Goal: Information Seeking & Learning: Learn about a topic

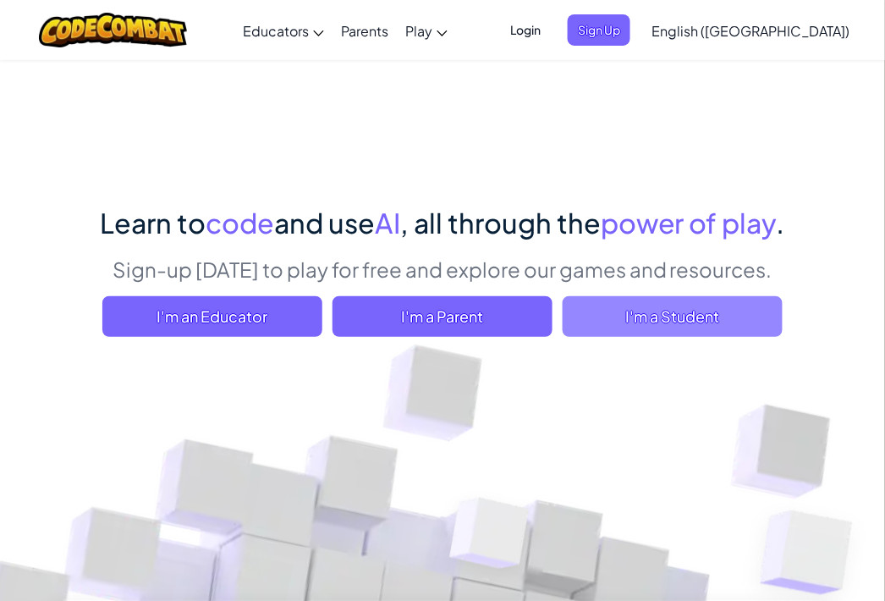
click at [672, 317] on span "I'm a Student" at bounding box center [673, 316] width 220 height 41
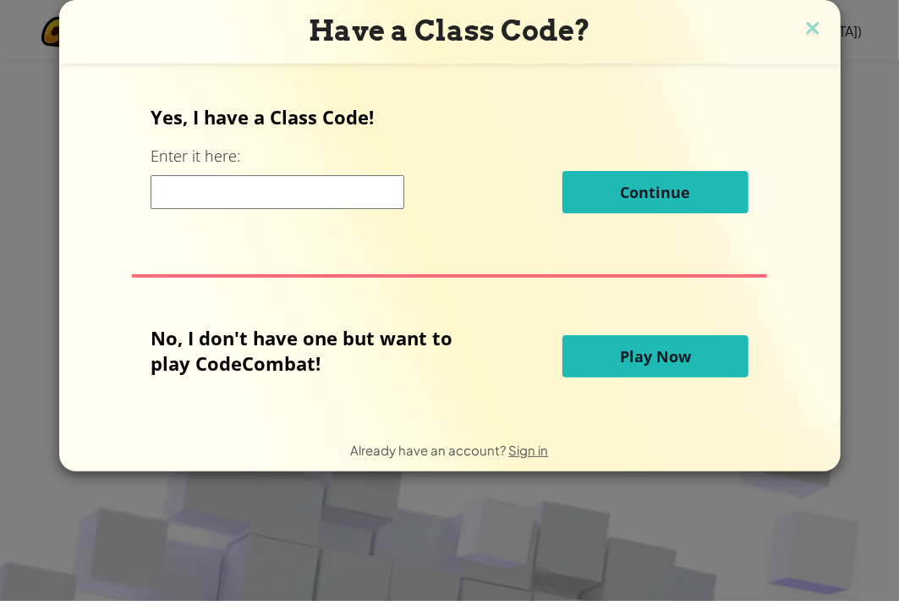
click at [611, 360] on button "Play Now" at bounding box center [656, 356] width 186 height 42
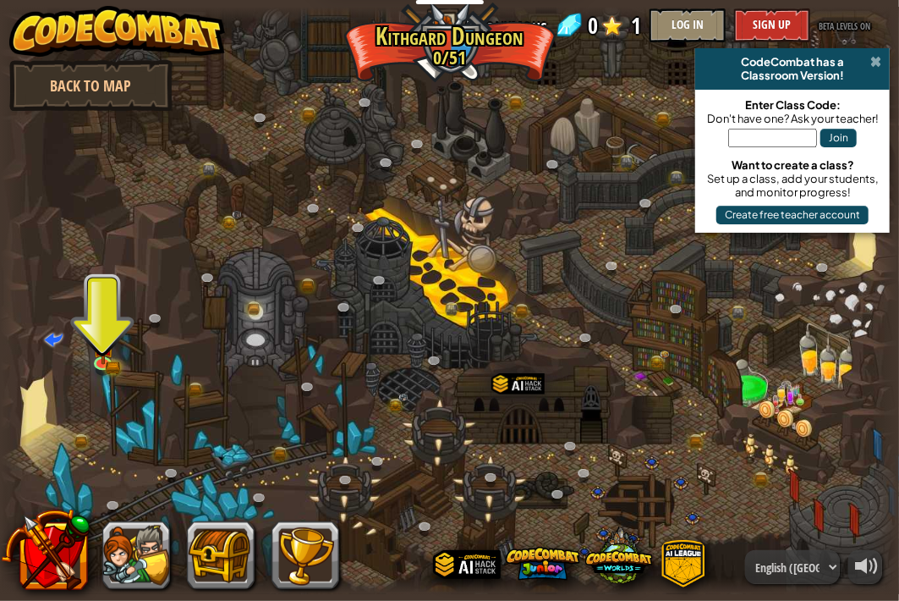
click at [877, 63] on span at bounding box center [875, 62] width 11 height 14
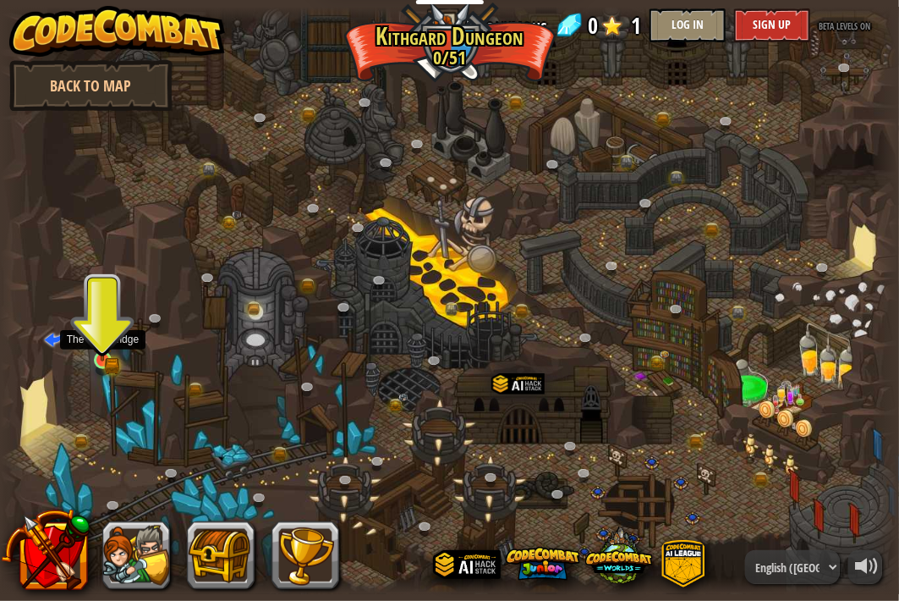
click at [108, 352] on img at bounding box center [102, 337] width 22 height 48
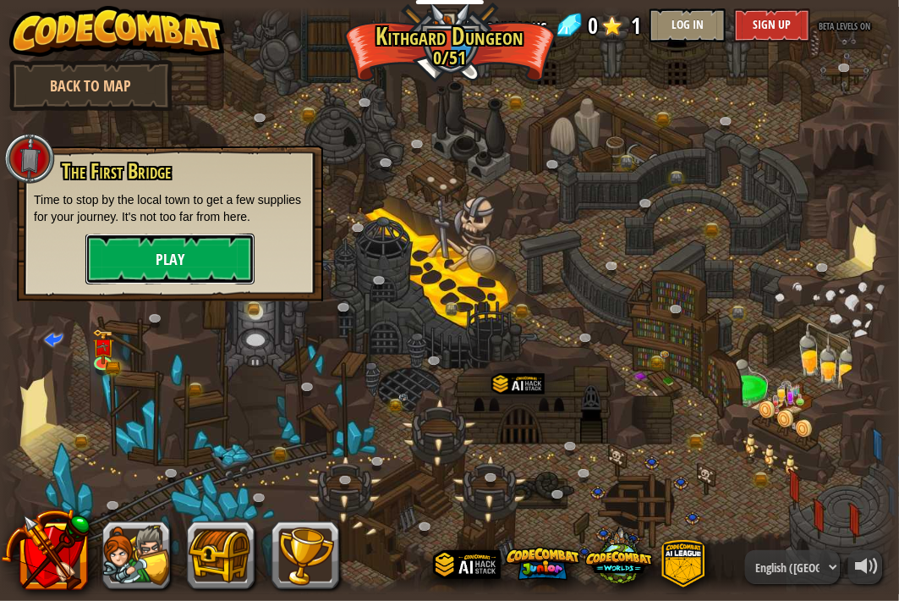
click at [204, 267] on button "Play" at bounding box center [169, 258] width 169 height 51
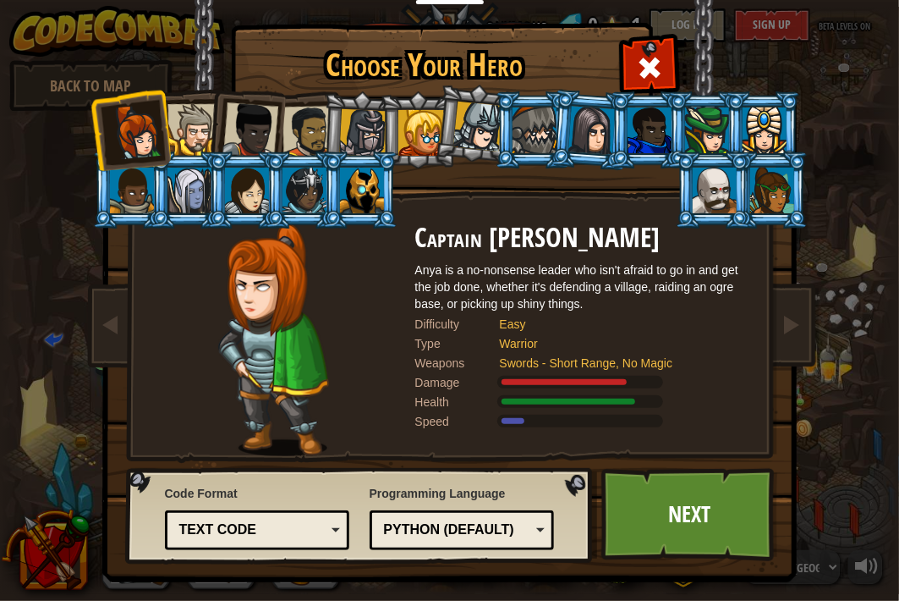
click at [184, 129] on div at bounding box center [193, 130] width 52 height 52
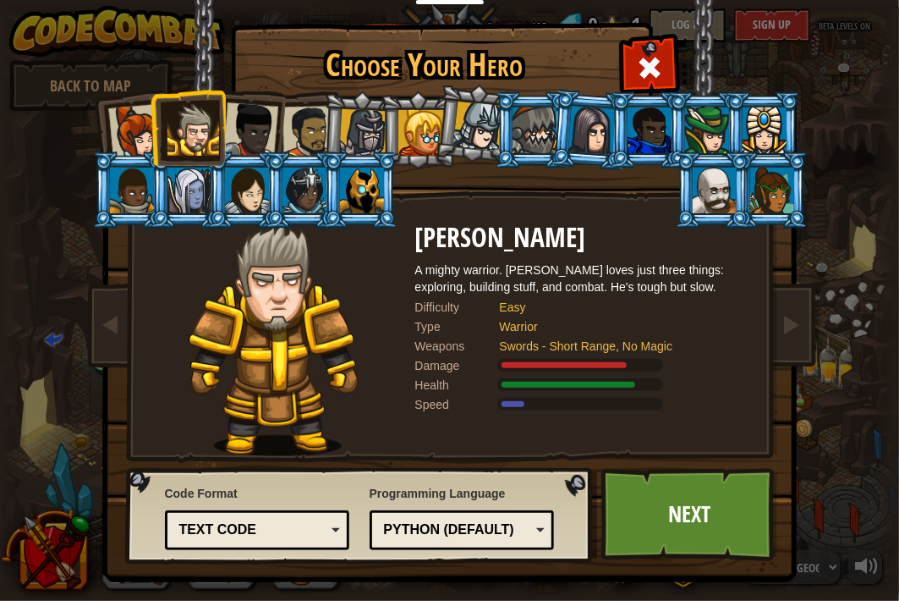
click at [246, 131] on div at bounding box center [250, 130] width 56 height 56
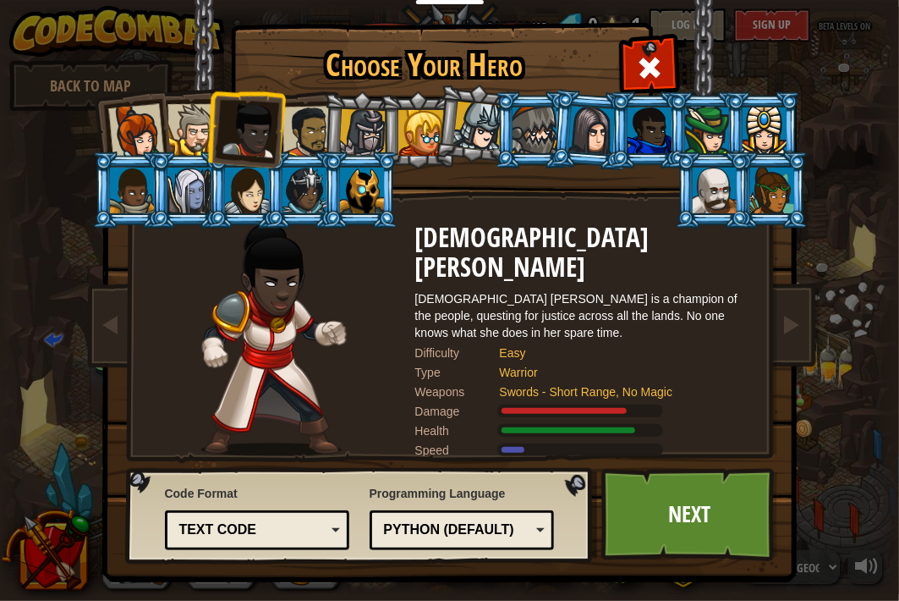
click at [290, 124] on div at bounding box center [308, 132] width 52 height 52
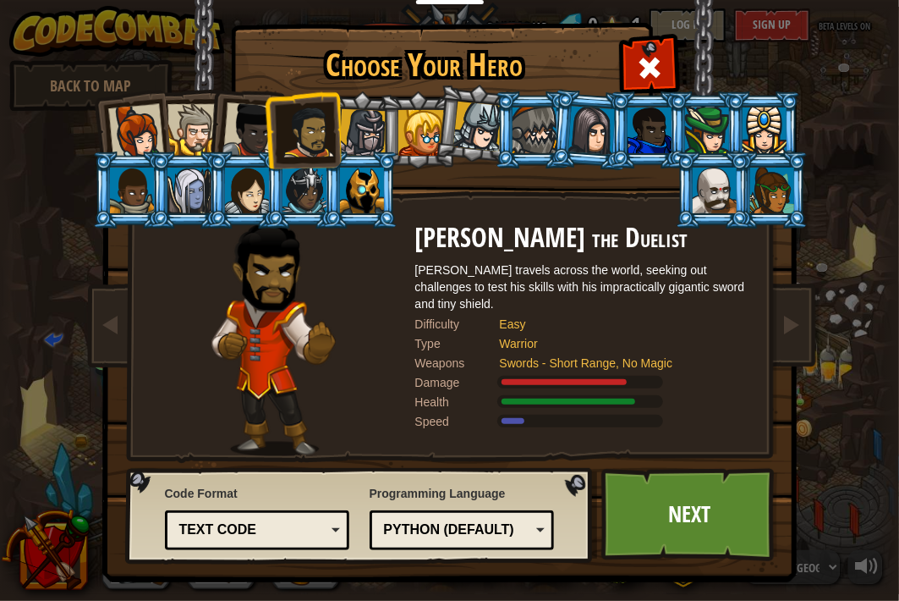
click at [318, 124] on div at bounding box center [308, 132] width 52 height 52
click at [318, 128] on div at bounding box center [308, 132] width 52 height 52
click at [352, 118] on div at bounding box center [363, 133] width 48 height 48
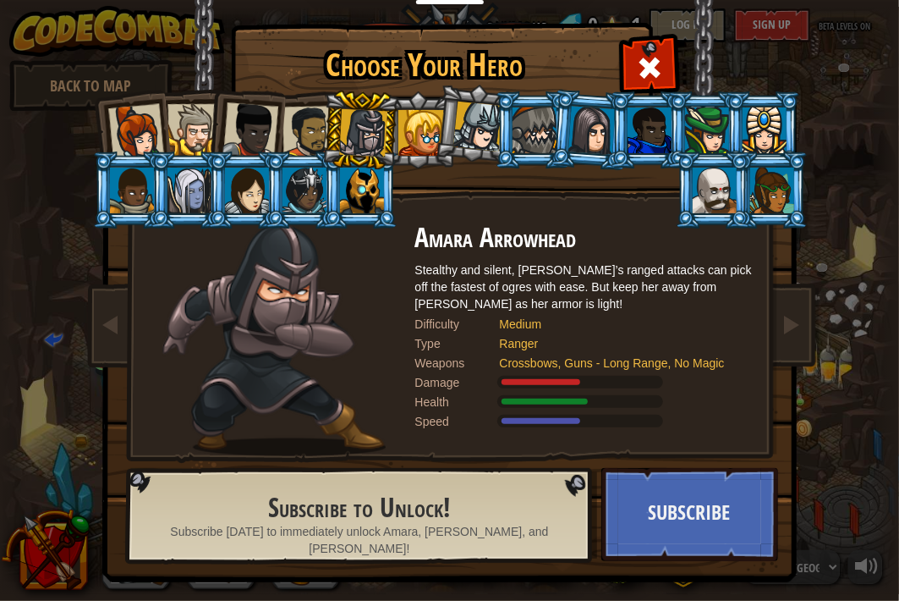
click at [421, 138] on div at bounding box center [421, 133] width 46 height 46
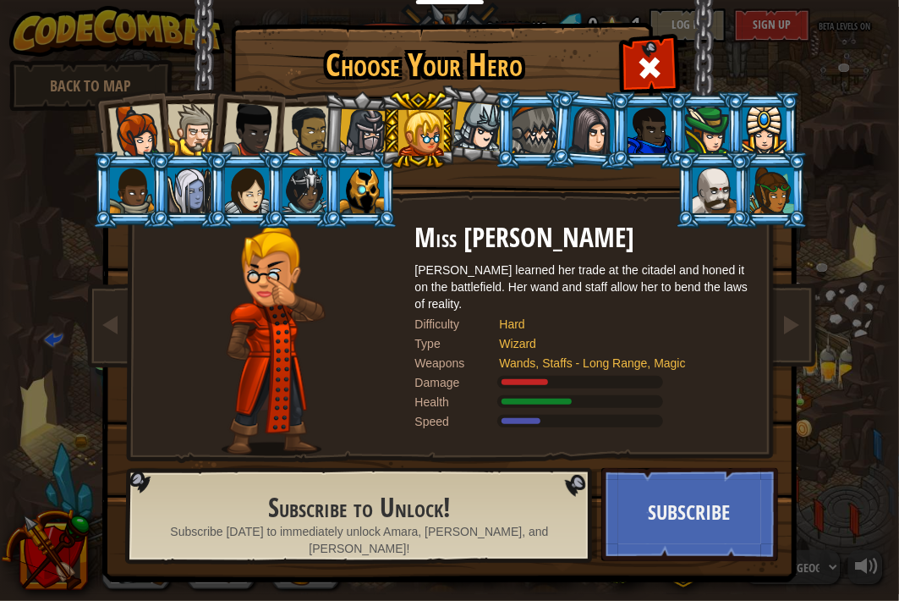
click at [475, 129] on div at bounding box center [478, 127] width 50 height 50
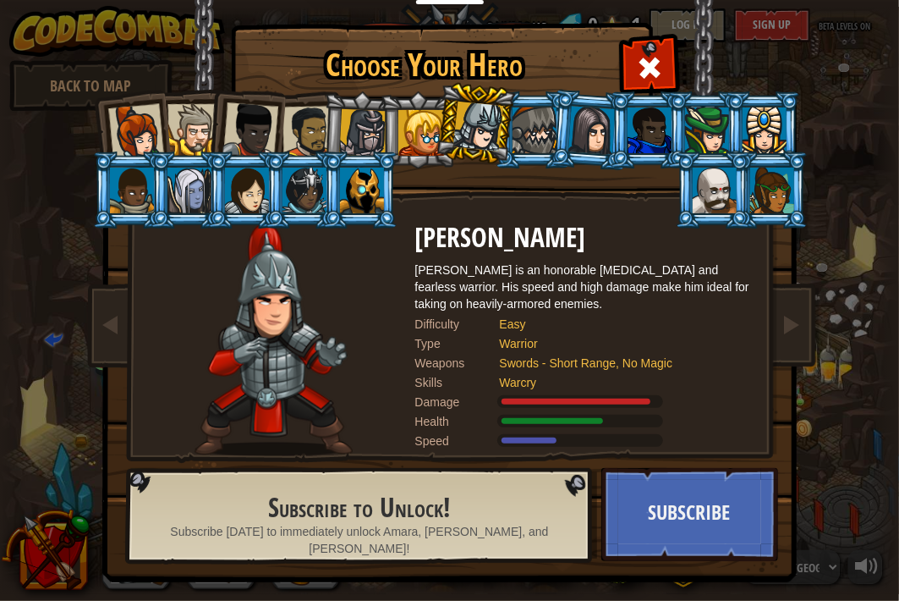
click at [522, 130] on div at bounding box center [535, 130] width 44 height 46
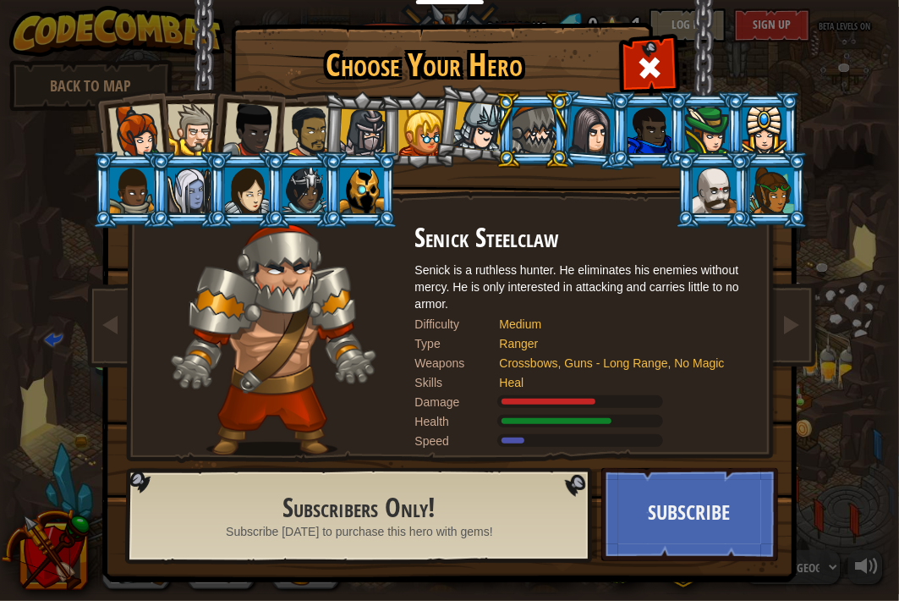
click at [264, 272] on img at bounding box center [274, 339] width 206 height 233
click at [640, 47] on div at bounding box center [649, 65] width 53 height 53
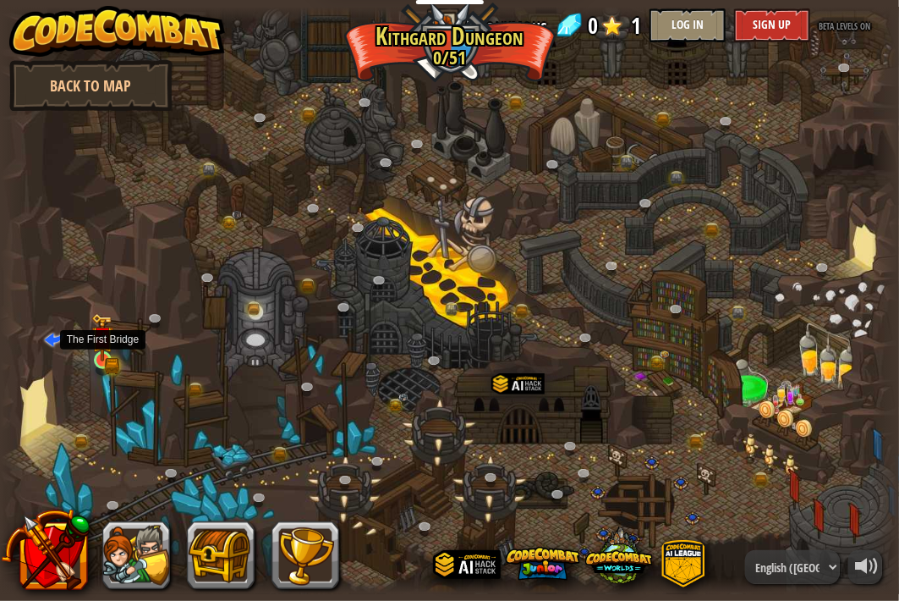
click at [110, 349] on img at bounding box center [102, 337] width 22 height 48
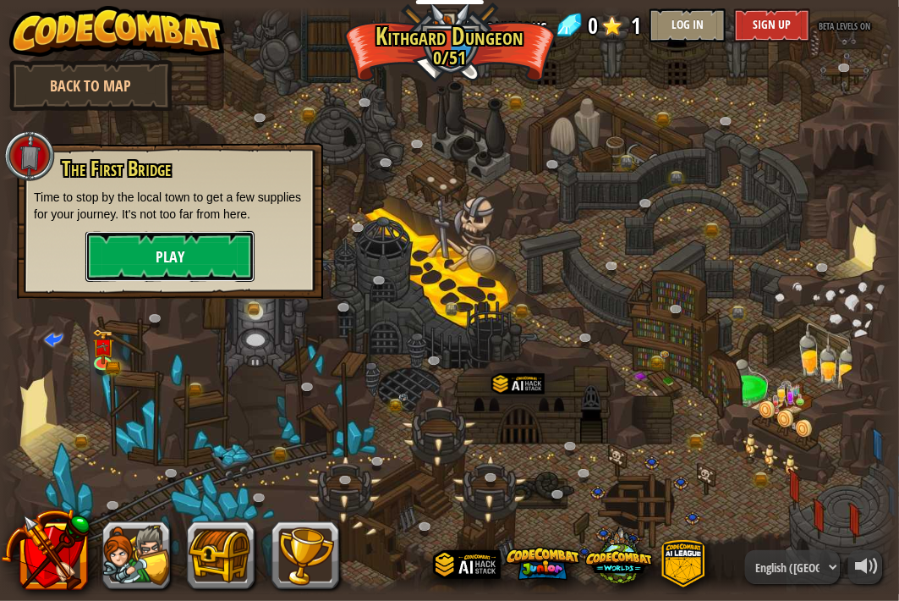
click at [186, 246] on button "Play" at bounding box center [169, 256] width 169 height 51
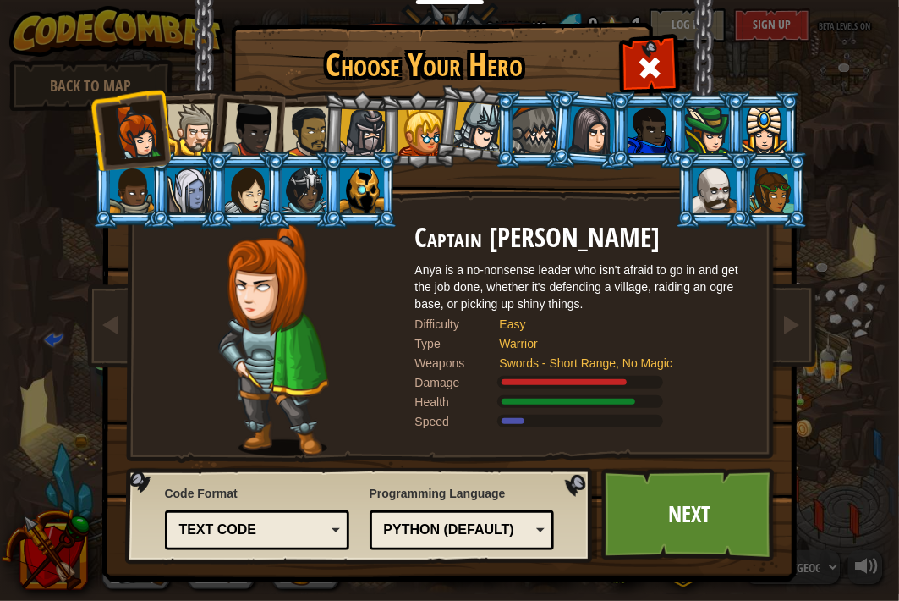
click at [479, 136] on div at bounding box center [478, 127] width 50 height 50
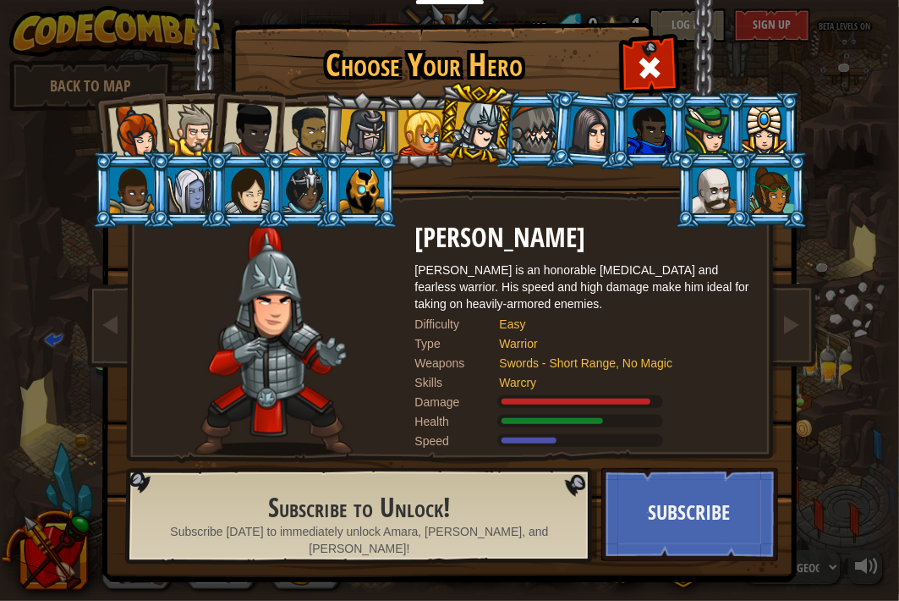
click at [530, 138] on div at bounding box center [535, 130] width 44 height 46
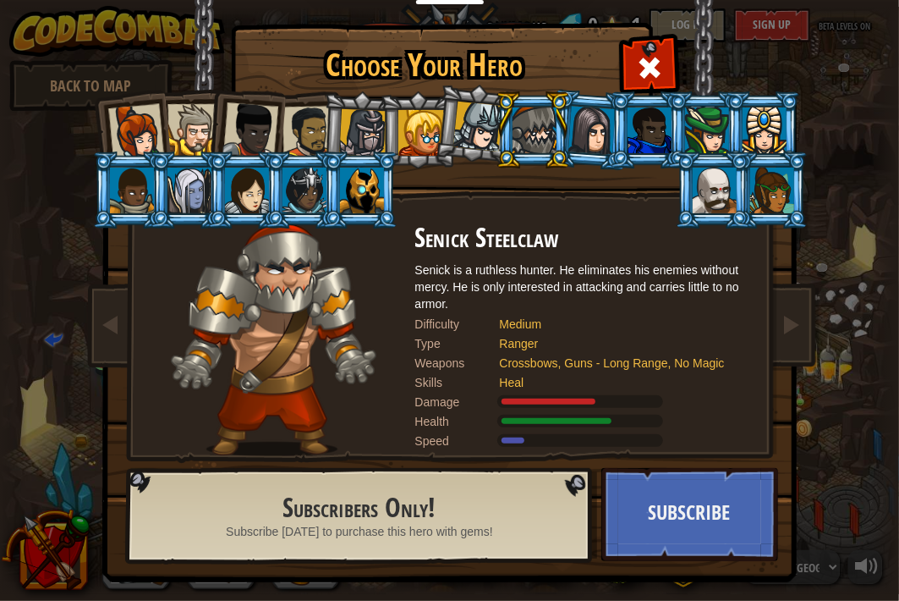
click at [593, 138] on div at bounding box center [591, 130] width 47 height 48
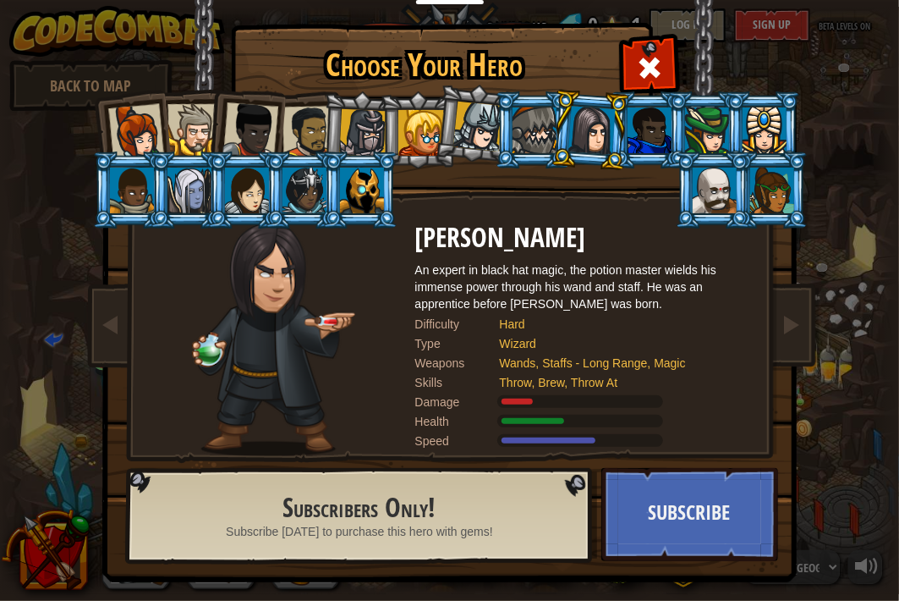
click at [630, 139] on div at bounding box center [650, 130] width 44 height 46
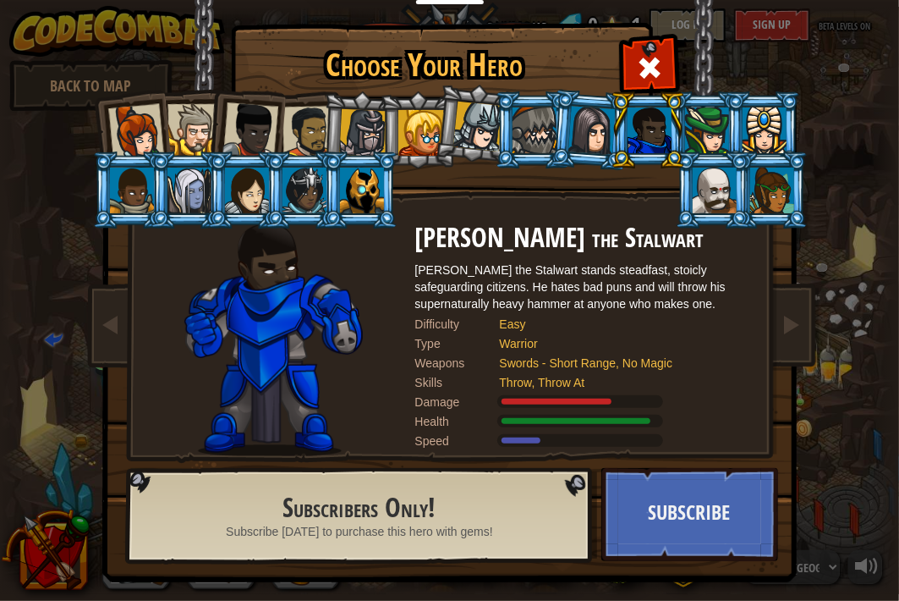
click at [695, 136] on div at bounding box center [707, 130] width 44 height 46
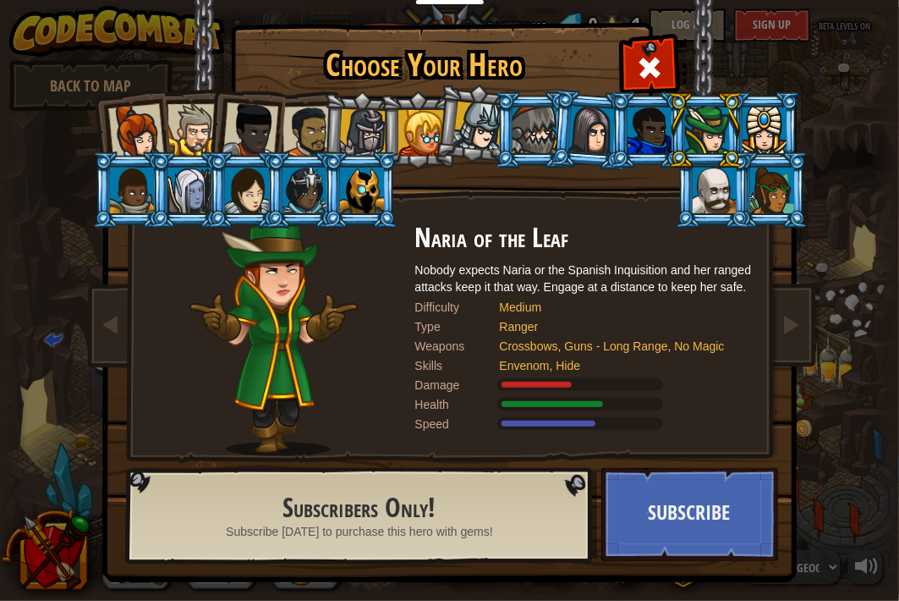
click at [745, 128] on div at bounding box center [765, 130] width 44 height 46
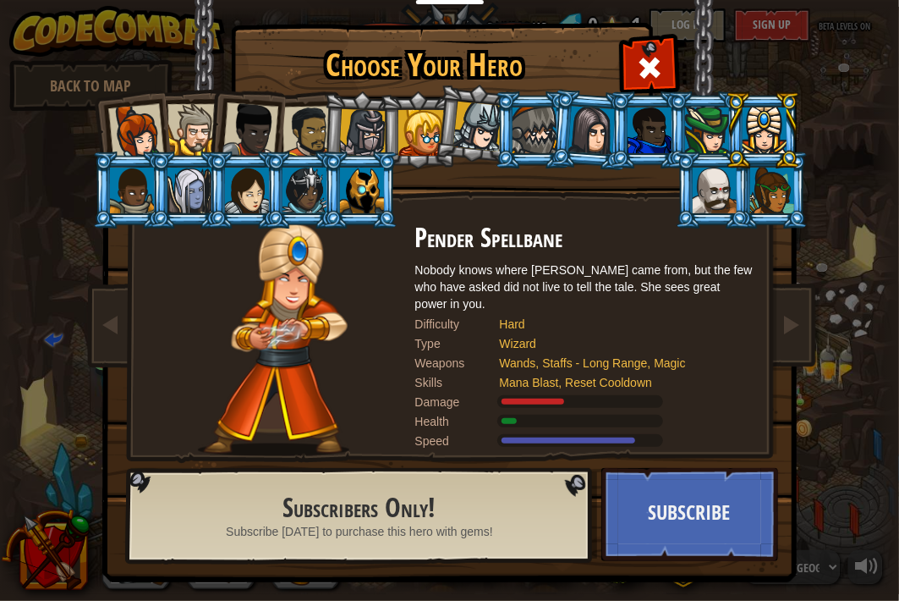
click at [750, 193] on div at bounding box center [772, 190] width 44 height 46
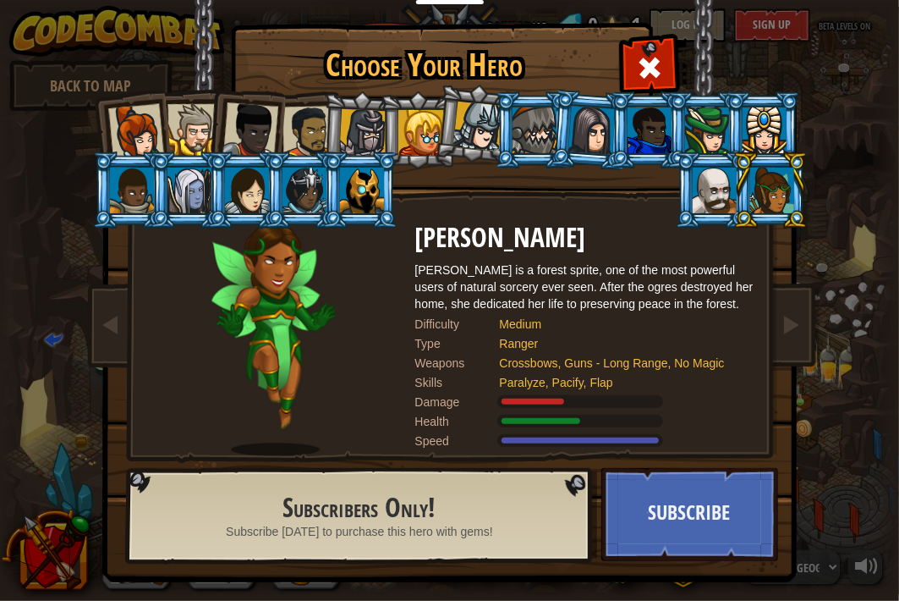
click at [698, 192] on div at bounding box center [715, 190] width 44 height 46
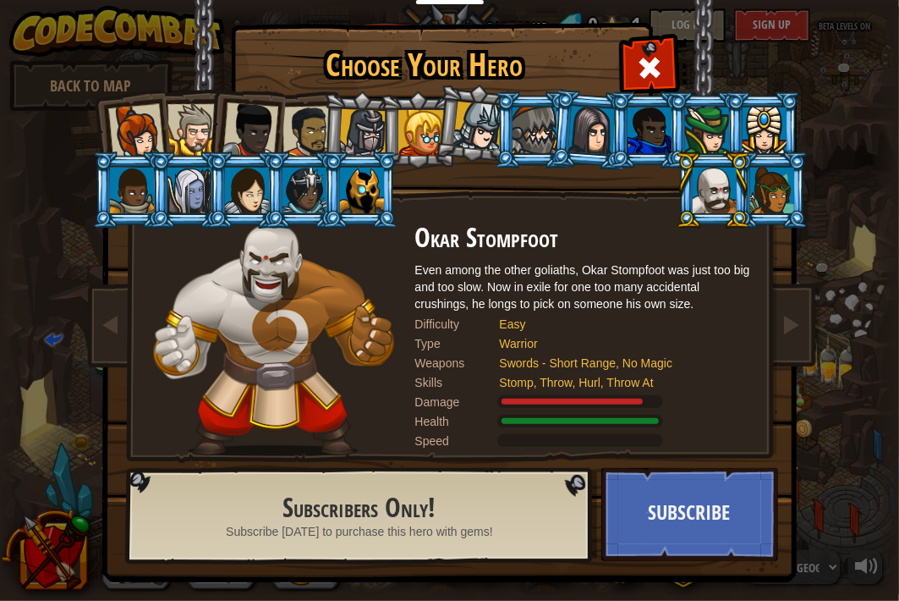
click at [360, 214] on li at bounding box center [360, 189] width 76 height 77
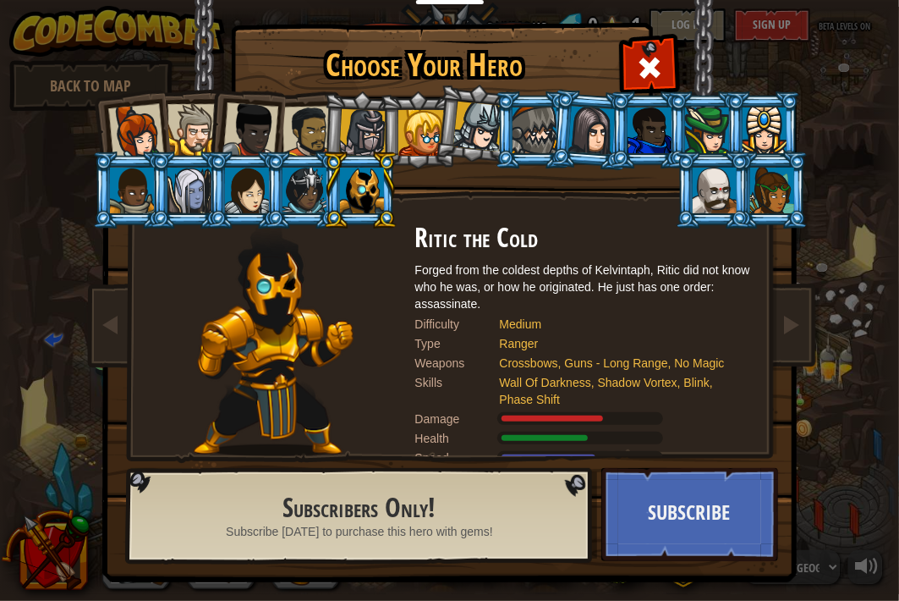
click at [298, 198] on div at bounding box center [305, 190] width 44 height 46
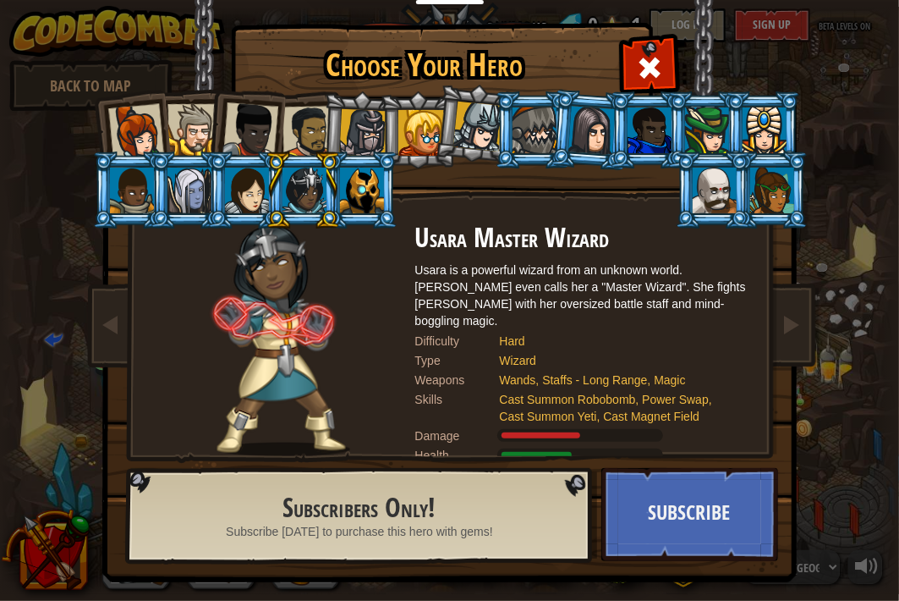
click at [234, 186] on div at bounding box center [247, 190] width 44 height 46
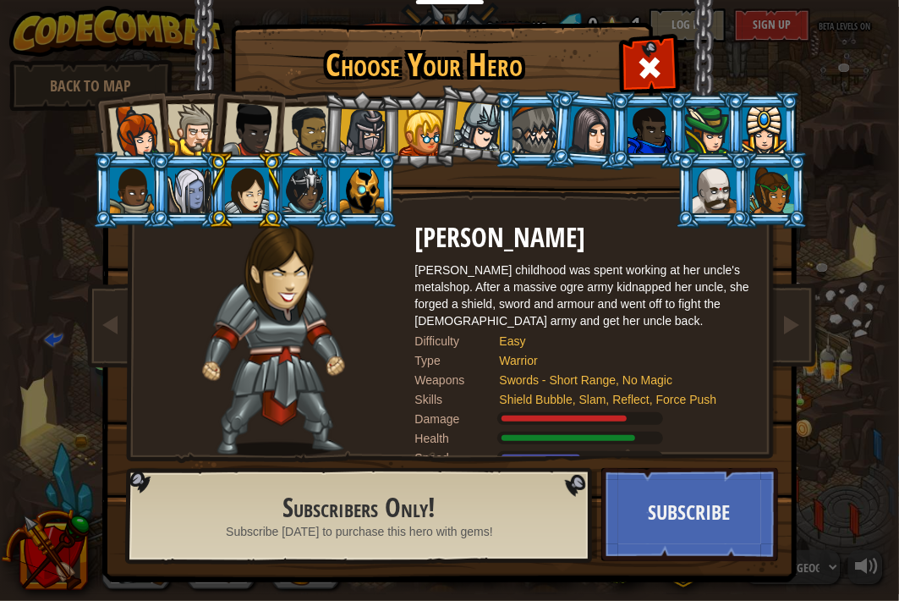
click at [309, 182] on div at bounding box center [305, 190] width 44 height 46
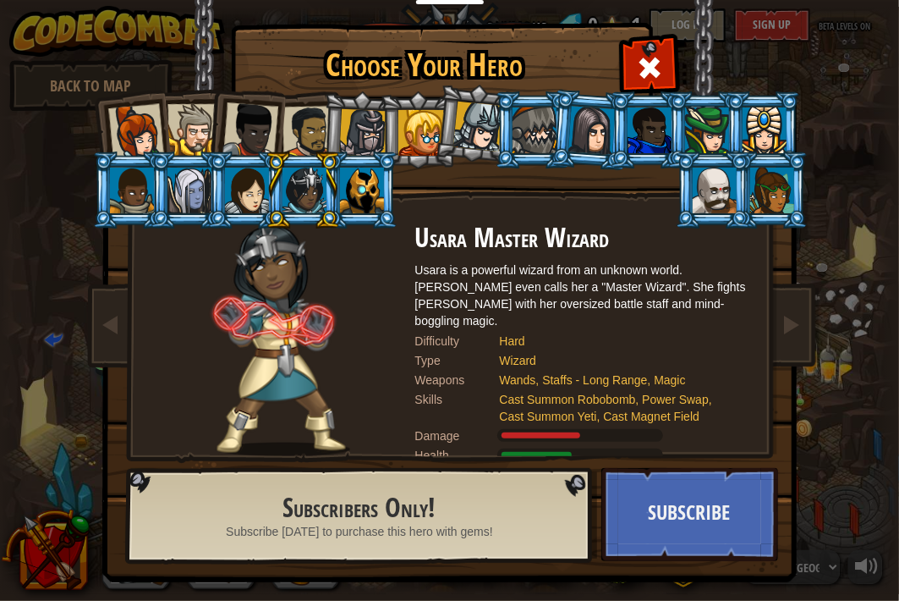
click at [247, 175] on div at bounding box center [247, 190] width 44 height 46
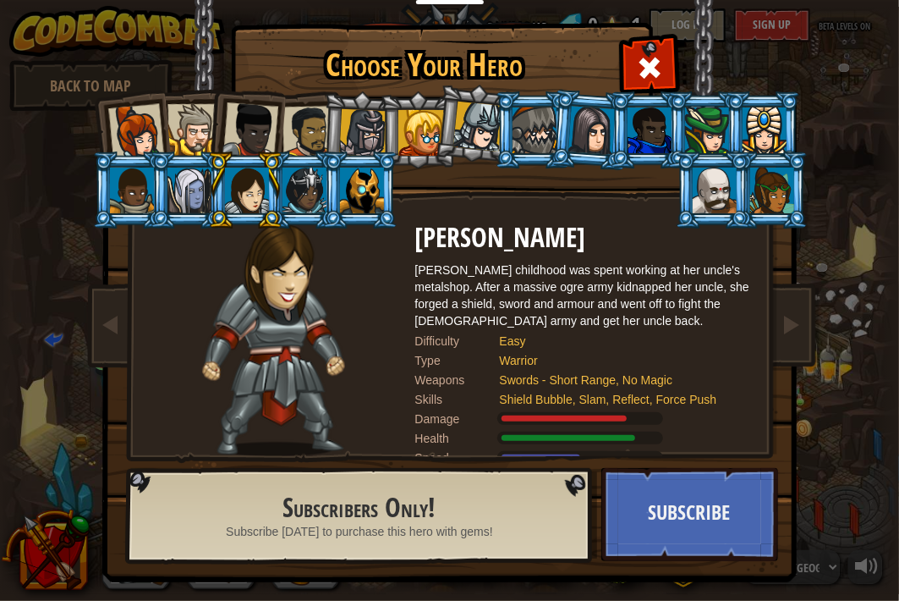
click at [167, 171] on div at bounding box center [189, 190] width 44 height 46
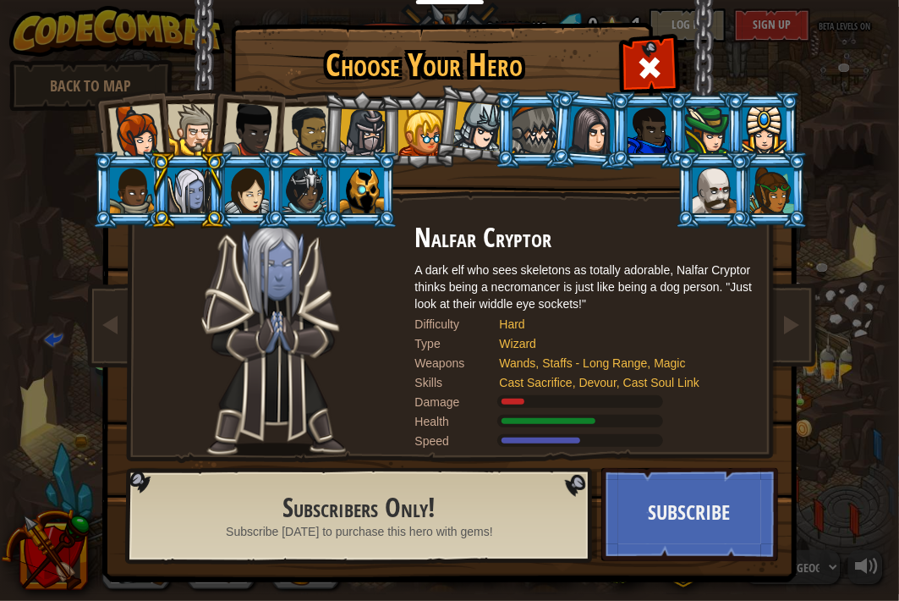
click at [110, 171] on div at bounding box center [132, 190] width 44 height 46
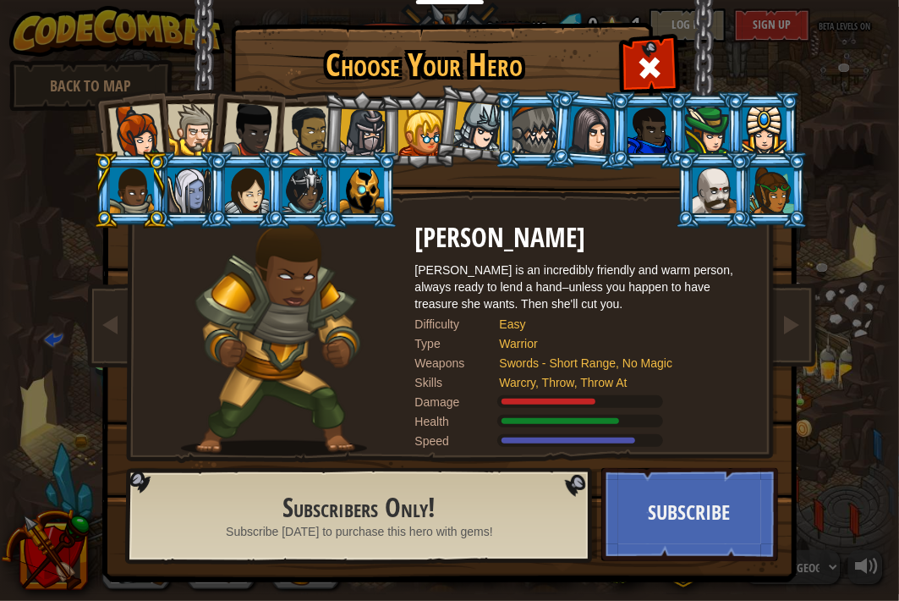
click at [762, 184] on div at bounding box center [772, 190] width 44 height 46
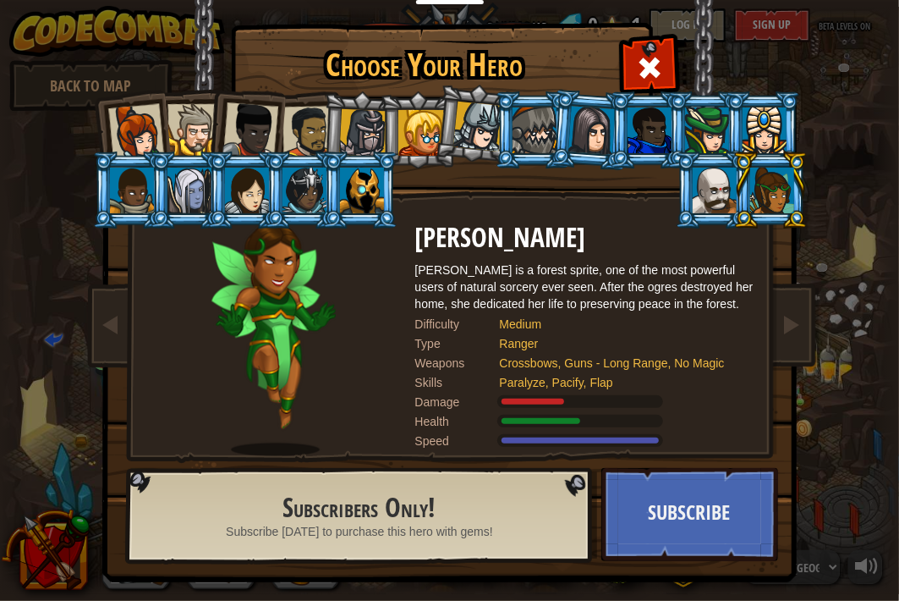
click at [685, 127] on div at bounding box center [707, 130] width 44 height 46
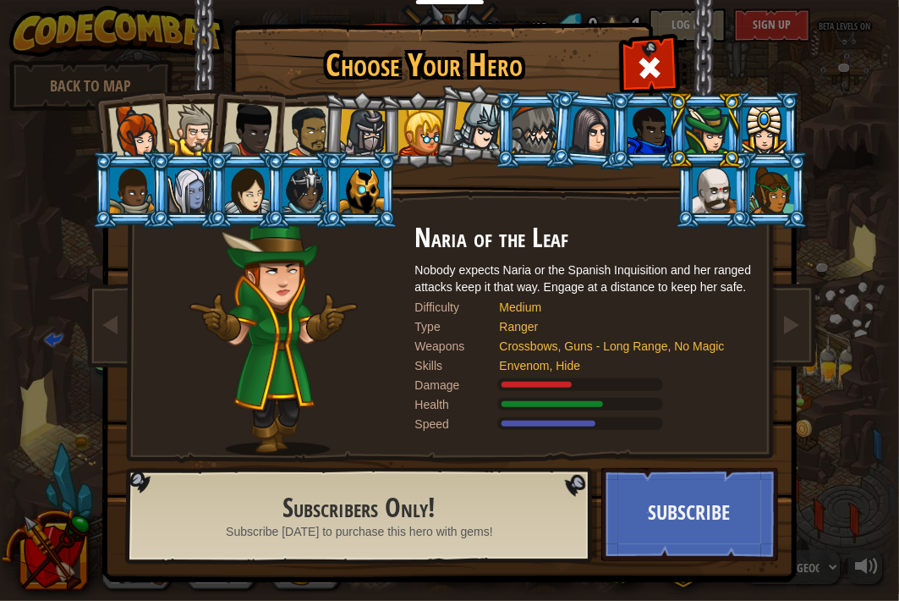
click at [705, 166] on li at bounding box center [705, 129] width 76 height 77
click at [707, 178] on div at bounding box center [715, 190] width 44 height 46
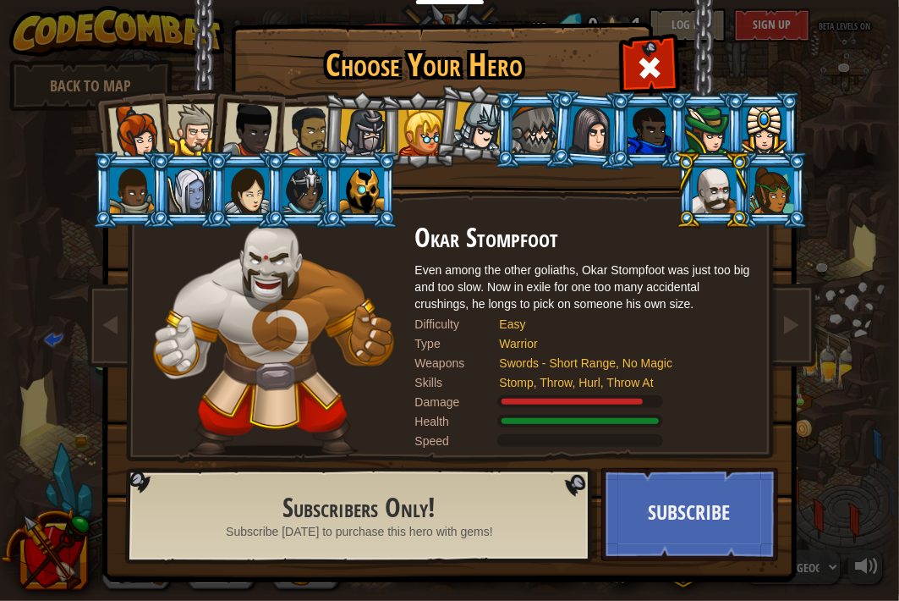
click at [364, 191] on div at bounding box center [362, 190] width 44 height 46
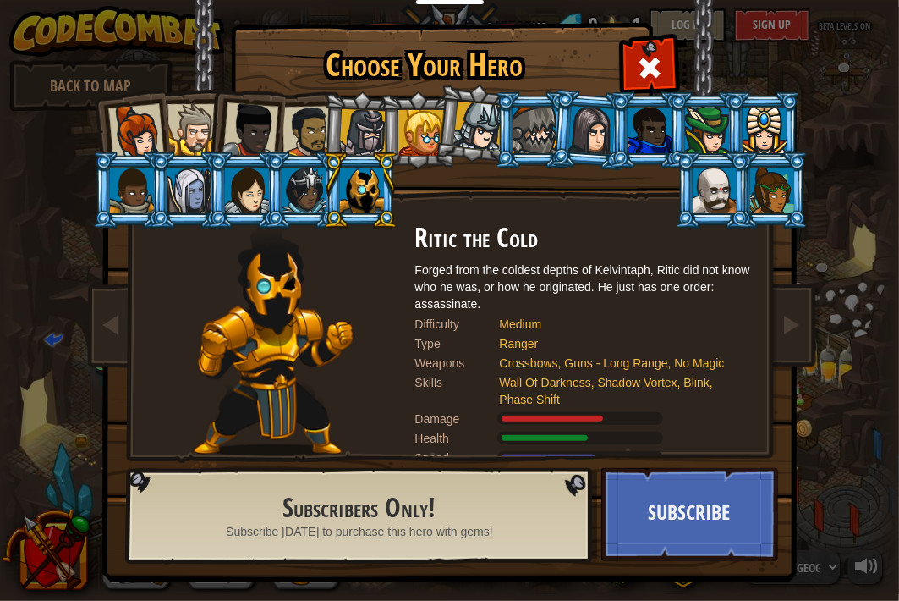
click at [268, 179] on li at bounding box center [303, 189] width 76 height 77
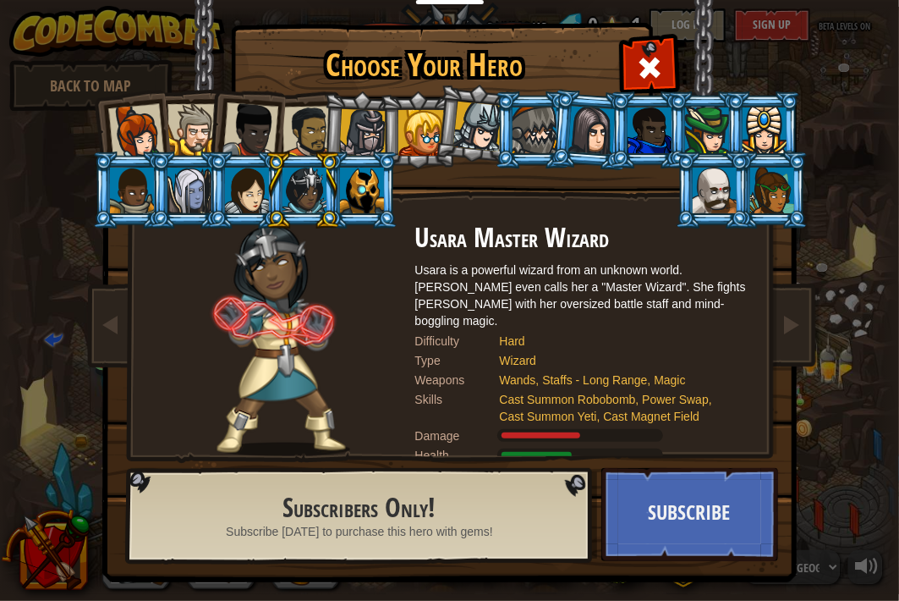
click at [241, 182] on div at bounding box center [247, 190] width 44 height 46
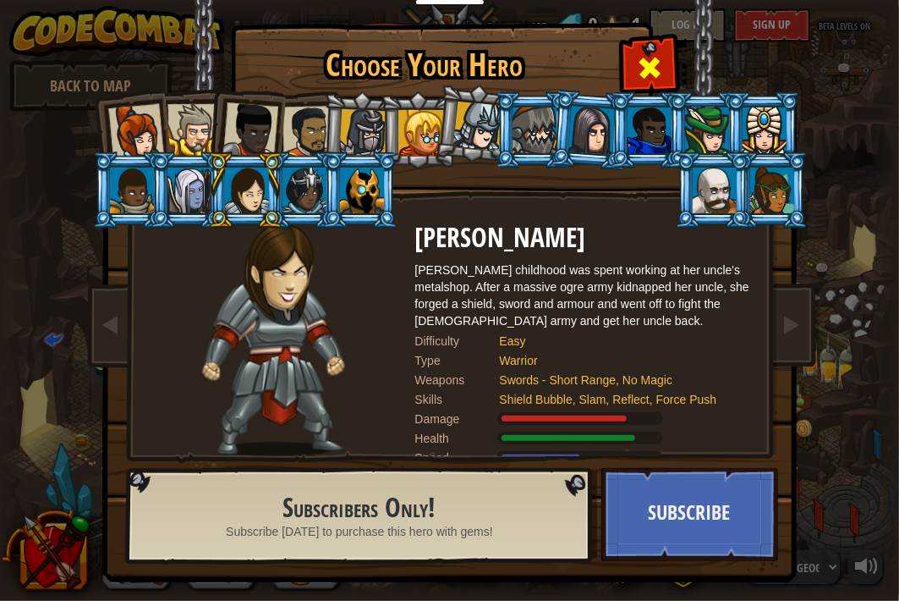
click at [636, 54] on span at bounding box center [649, 67] width 27 height 27
